Goal: Download file/media

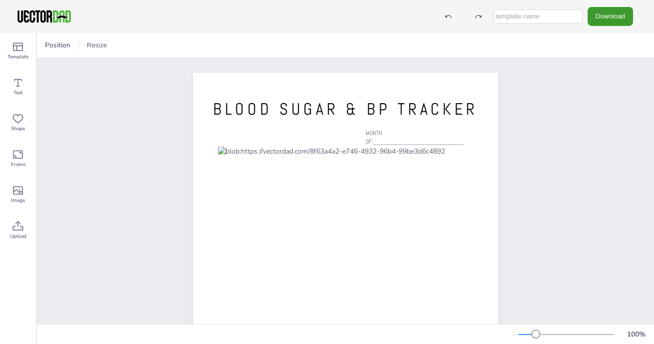
scroll to position [3, 0]
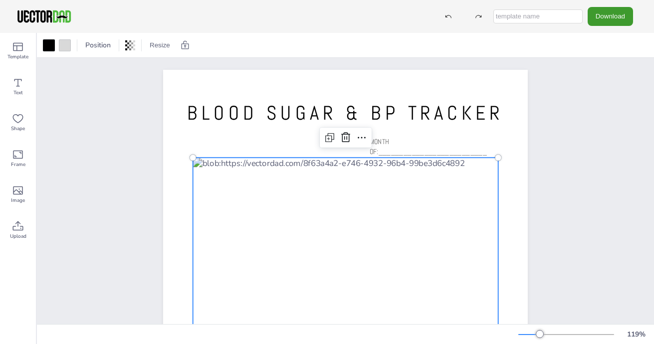
click at [211, 177] on div at bounding box center [345, 335] width 305 height 354
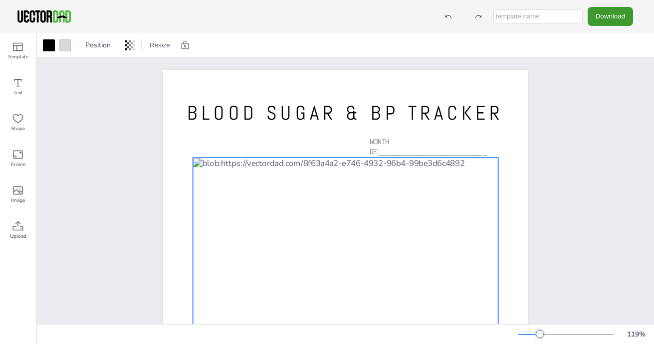
click at [211, 177] on div at bounding box center [345, 335] width 305 height 354
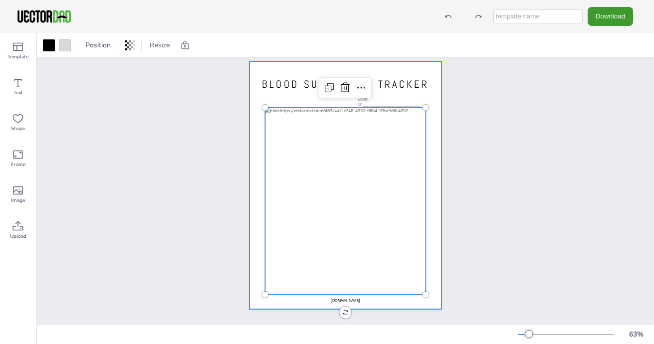
scroll to position [18, 0]
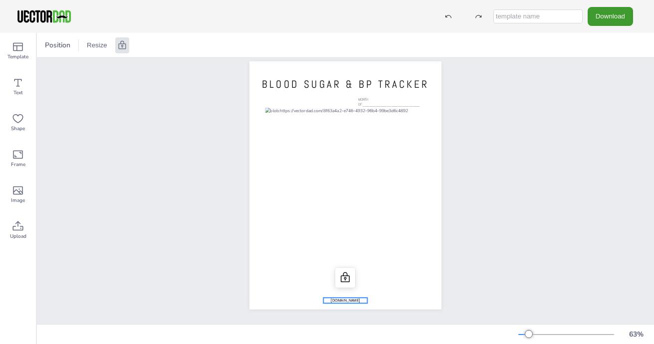
click at [342, 298] on span "[DOMAIN_NAME]" at bounding box center [345, 300] width 29 height 5
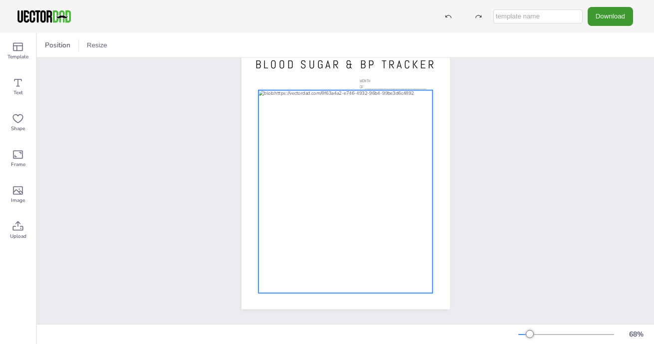
scroll to position [40, 0]
click at [408, 90] on div at bounding box center [345, 191] width 174 height 203
click at [409, 101] on div at bounding box center [345, 191] width 174 height 203
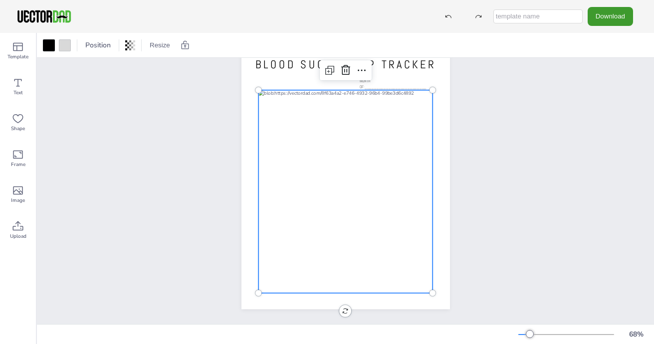
click at [409, 101] on div at bounding box center [345, 191] width 174 height 203
click at [592, 96] on div "BLOOD SUGAR & BP TRACKER MONTH OF:__________________________" at bounding box center [345, 174] width 617 height 299
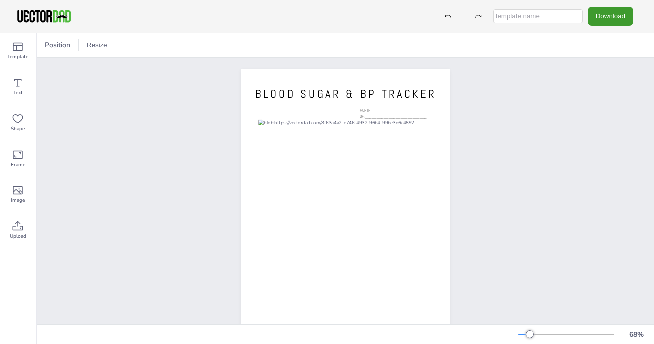
scroll to position [4, 0]
click at [613, 21] on button "Download" at bounding box center [609, 16] width 45 height 18
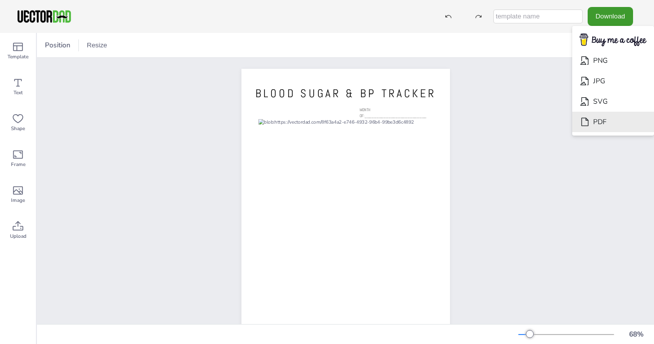
click at [603, 122] on li "PDF" at bounding box center [613, 122] width 82 height 20
